Goal: Ask a question: Seek information or help from site administrators or community

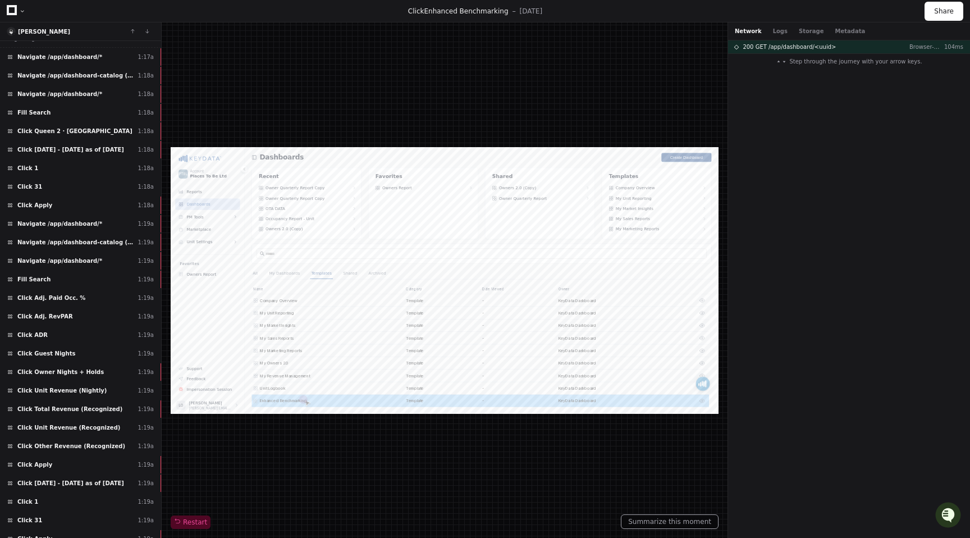
scroll to position [3, 0]
click at [22, 10] on div at bounding box center [22, 11] width 7 height 7
click at [13, 10] on icon at bounding box center [12, 10] width 10 height 10
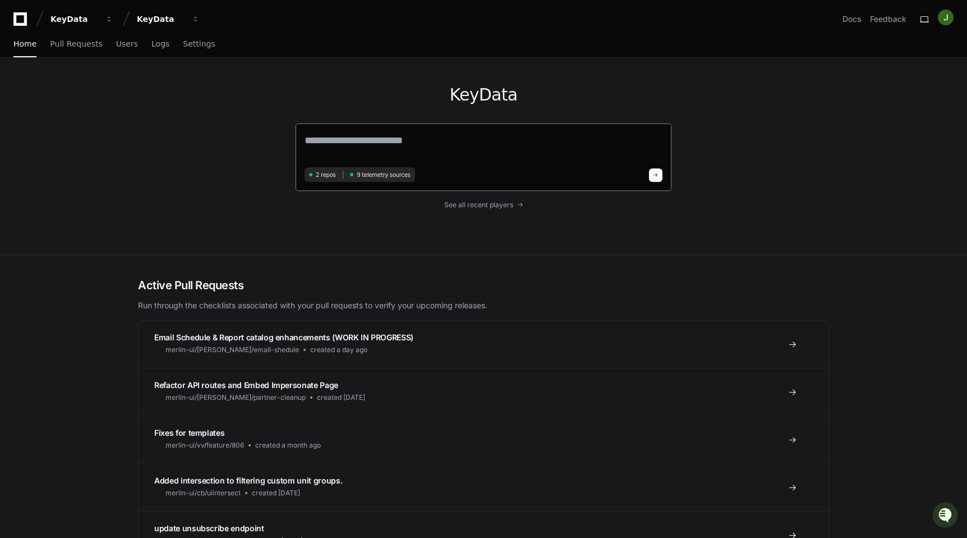
click at [480, 130] on div "2 repos 9 telemetry sources" at bounding box center [483, 157] width 377 height 68
click at [462, 145] on textarea at bounding box center [484, 147] width 358 height 31
click at [363, 177] on span "9 telemetry sources" at bounding box center [383, 173] width 53 height 8
click at [396, 152] on textarea at bounding box center [484, 147] width 358 height 30
type textarea "*"
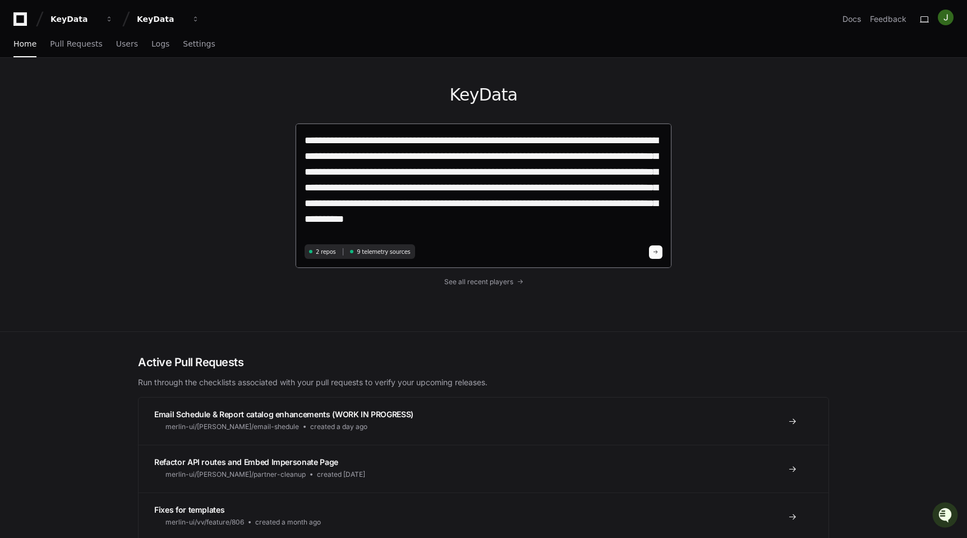
click at [406, 219] on textarea "**********" at bounding box center [484, 186] width 358 height 108
click at [520, 221] on textarea "**********" at bounding box center [484, 186] width 358 height 108
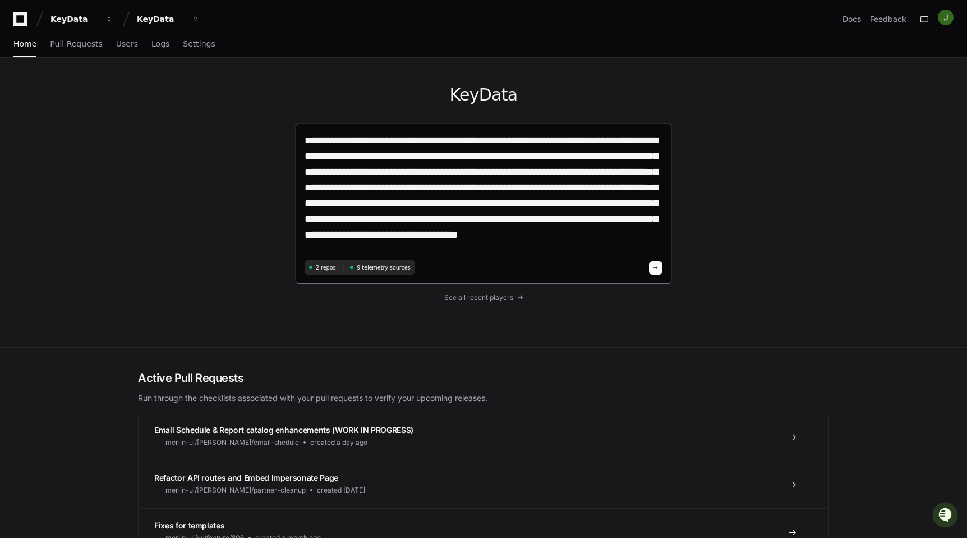
type textarea "**********"
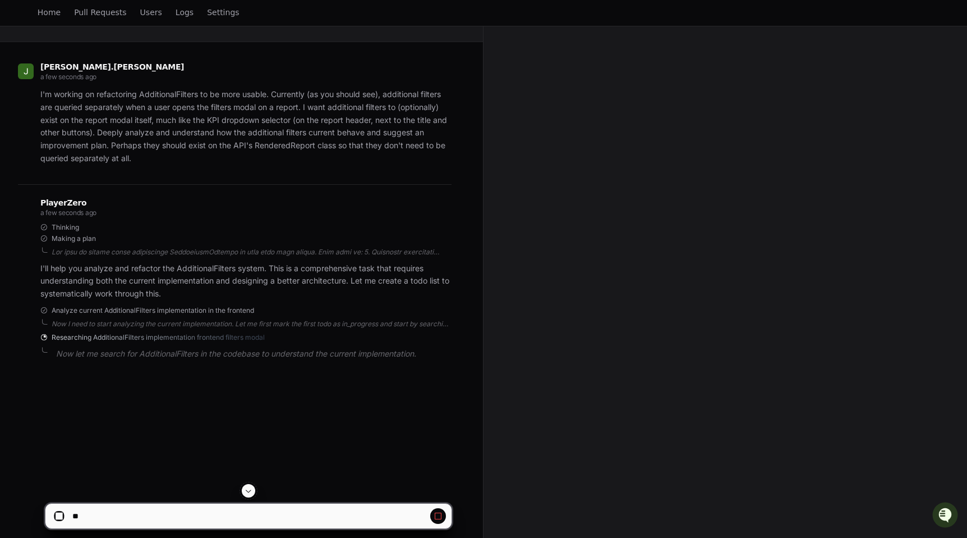
scroll to position [182, 0]
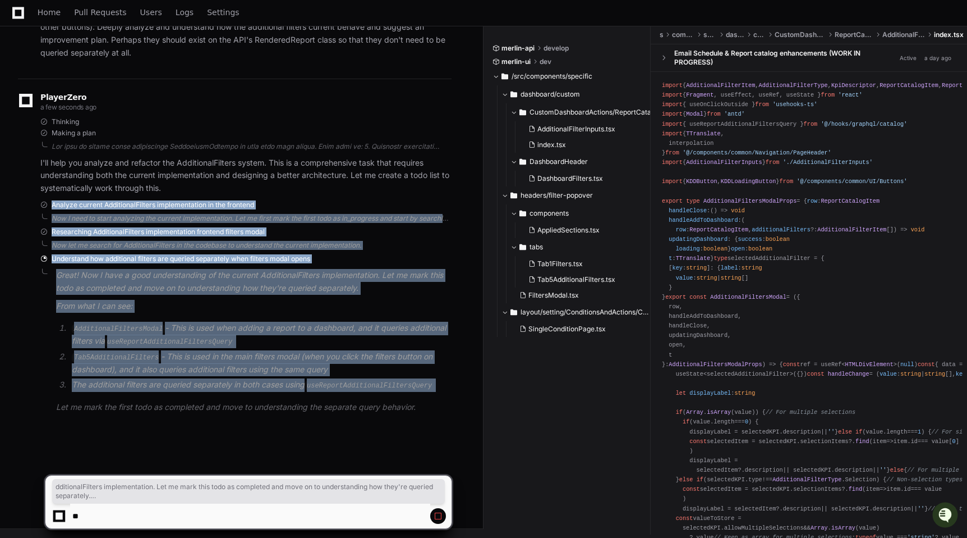
drag, startPoint x: 254, startPoint y: 398, endPoint x: 299, endPoint y: 187, distance: 216.4
click at [299, 187] on div "PlayerZero a few seconds ago Thinking Making a plan I'll help you analyze and r…" at bounding box center [235, 256] width 434 height 354
click at [299, 187] on p "I'll help you analyze and refactor the AdditionalFilters system. This is a comp…" at bounding box center [245, 176] width 411 height 38
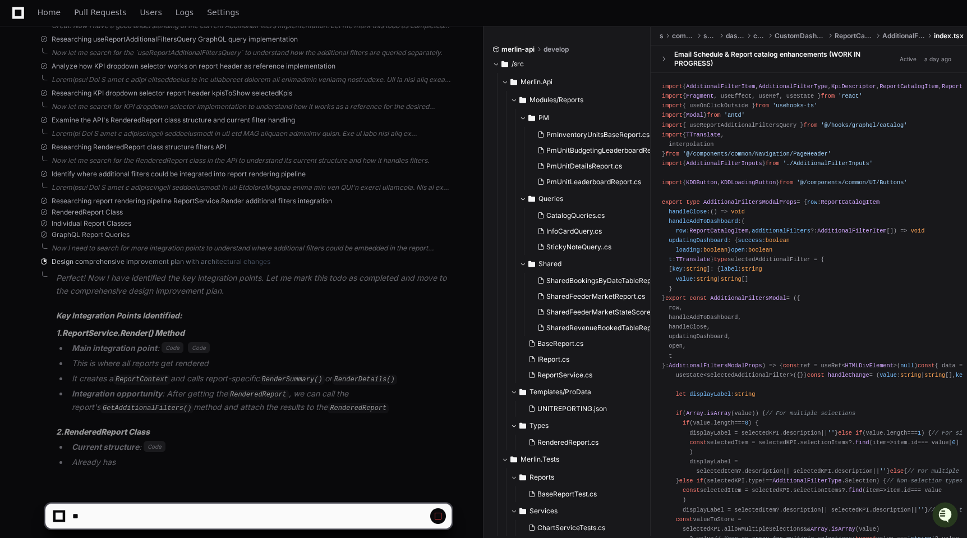
scroll to position [444, 0]
